Goal: Find specific page/section: Find specific page/section

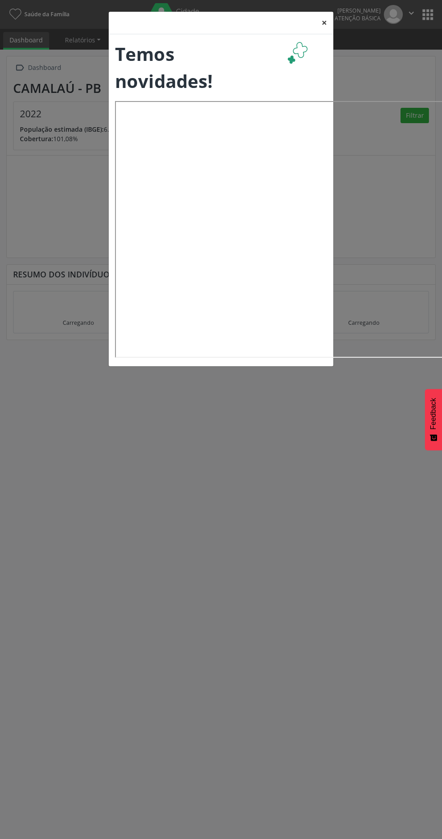
click at [325, 21] on button "×" at bounding box center [324, 23] width 18 height 22
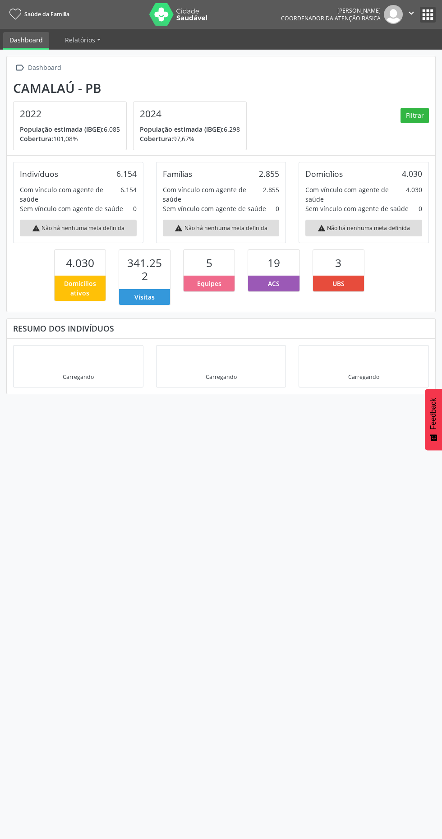
click at [421, 19] on button "apps" at bounding box center [428, 15] width 16 height 16
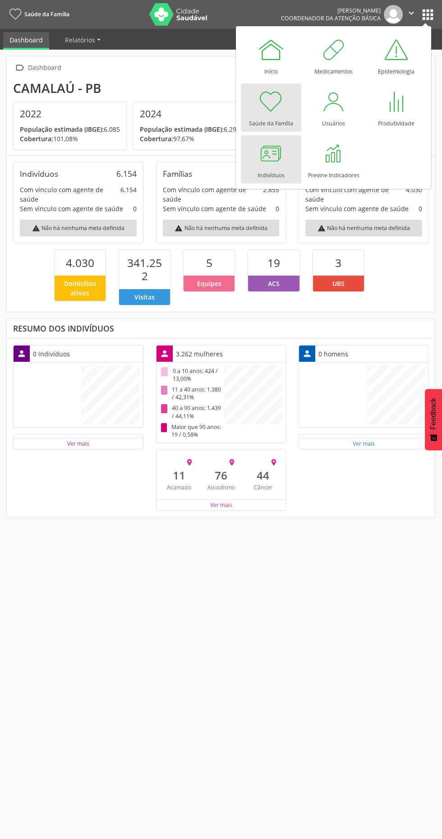
click at [277, 164] on div at bounding box center [270, 153] width 27 height 27
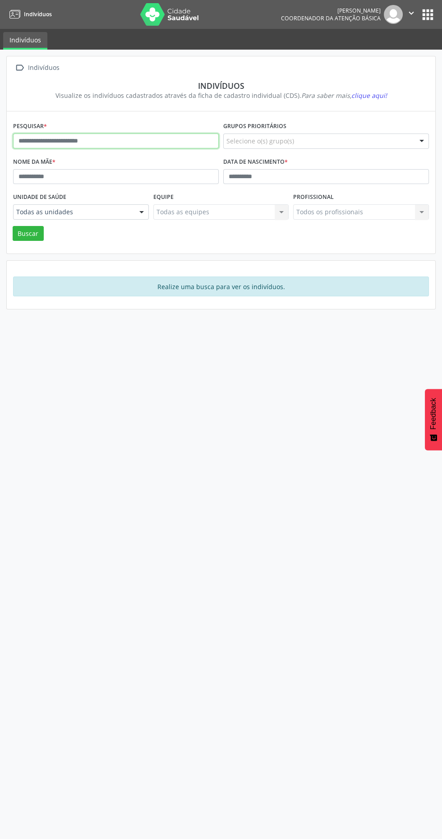
click at [135, 139] on input "text" at bounding box center [116, 140] width 206 height 15
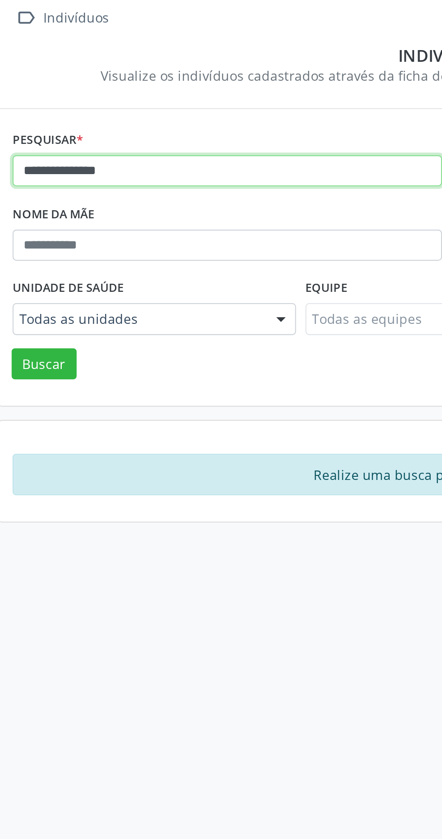
type input "**********"
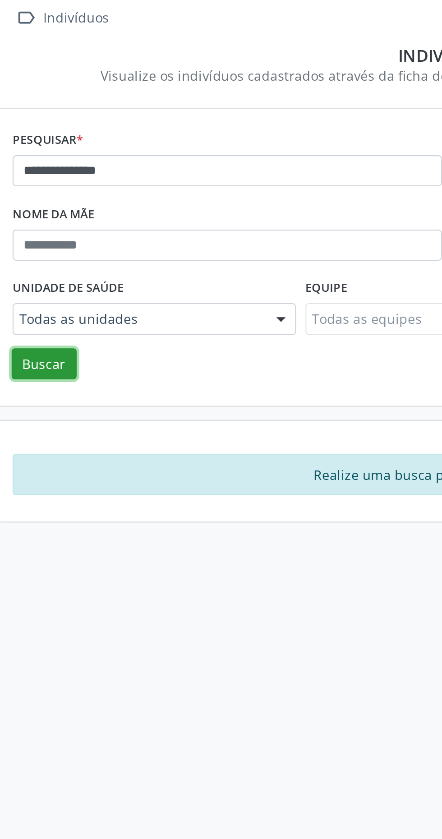
click at [33, 231] on button "Buscar" at bounding box center [28, 233] width 31 height 15
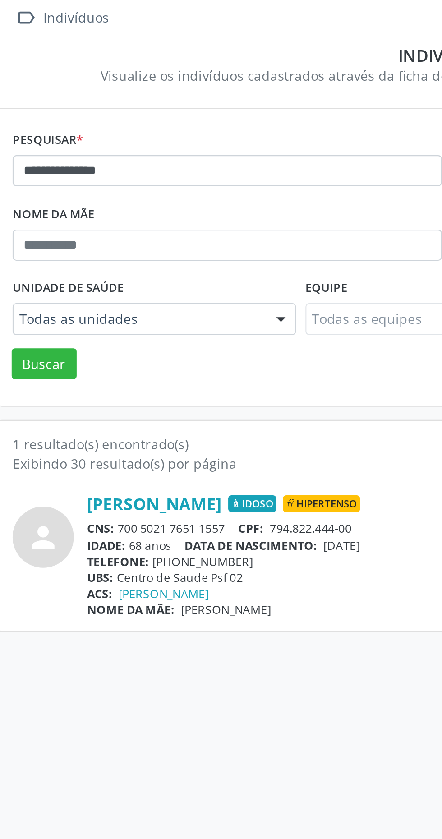
click at [113, 299] on link "Izabel de Oliveira Bezerra" at bounding box center [81, 300] width 64 height 10
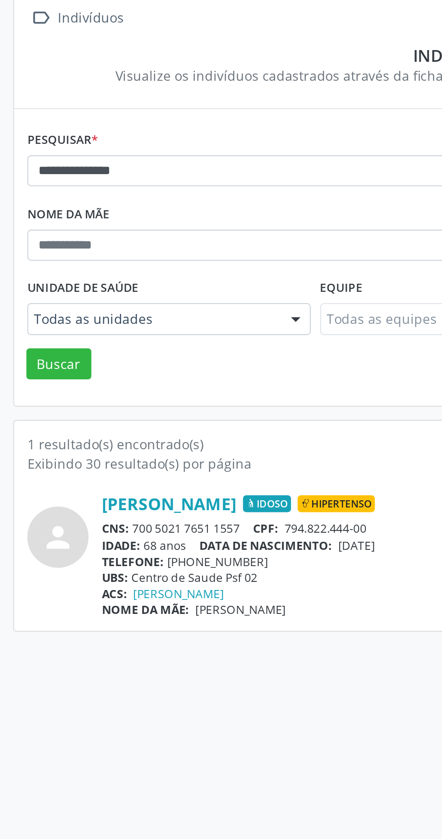
click at [113, 300] on link "Izabel de Oliveira Bezerra" at bounding box center [81, 300] width 64 height 10
